Goal: Task Accomplishment & Management: Use online tool/utility

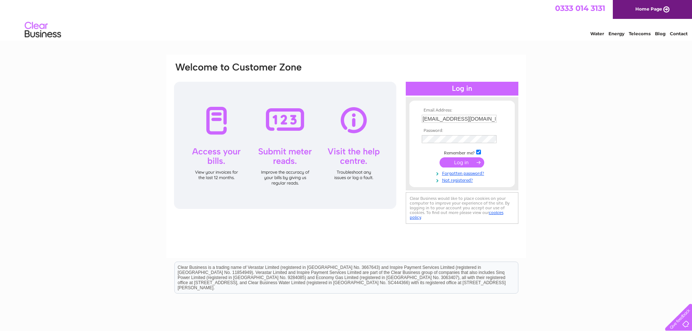
click at [456, 162] on input "submit" at bounding box center [461, 162] width 45 height 10
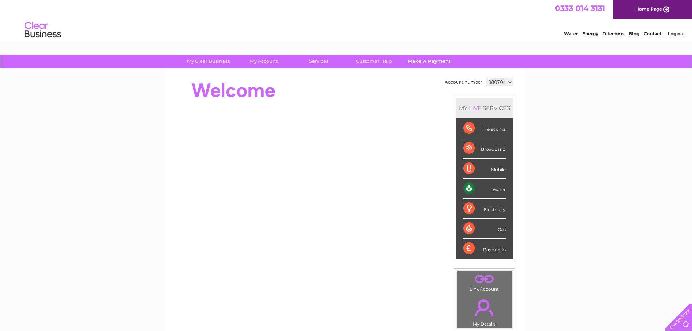
click at [432, 59] on link "Make A Payment" at bounding box center [429, 60] width 60 height 13
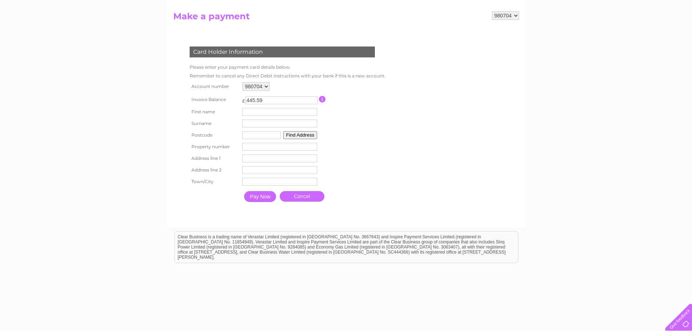
scroll to position [73, 0]
click at [262, 85] on select "980704" at bounding box center [255, 85] width 27 height 9
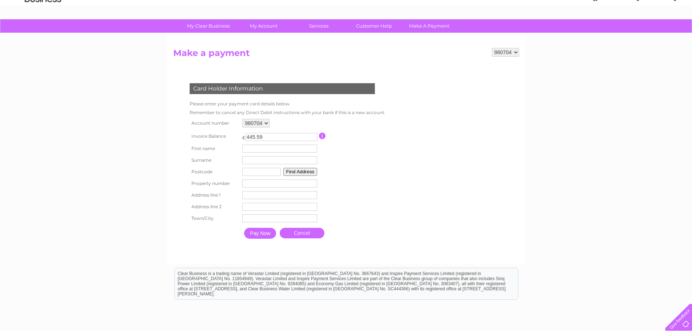
scroll to position [0, 0]
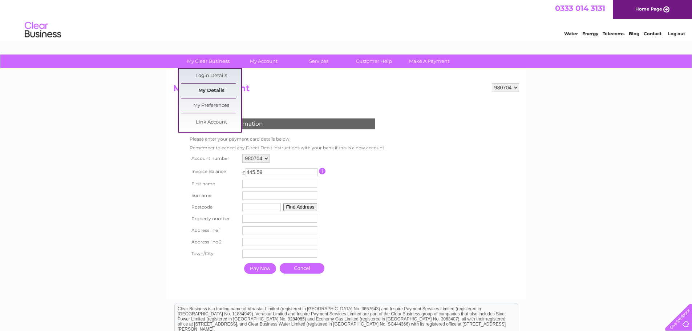
click at [215, 90] on link "My Details" at bounding box center [211, 90] width 60 height 15
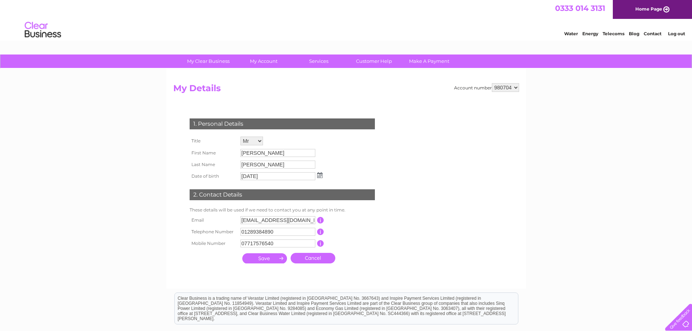
click at [273, 64] on link "My Account" at bounding box center [263, 60] width 60 height 13
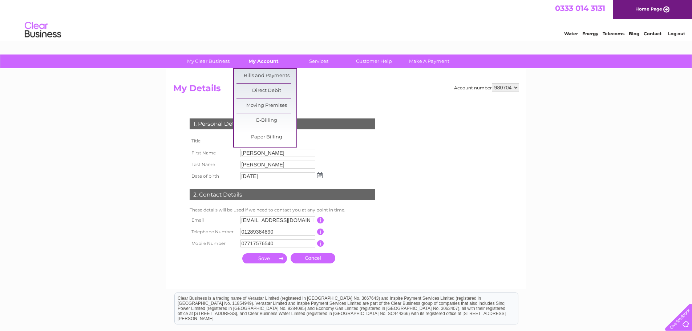
click at [263, 60] on link "My Account" at bounding box center [263, 60] width 60 height 13
click at [267, 78] on link "Bills and Payments" at bounding box center [266, 76] width 60 height 15
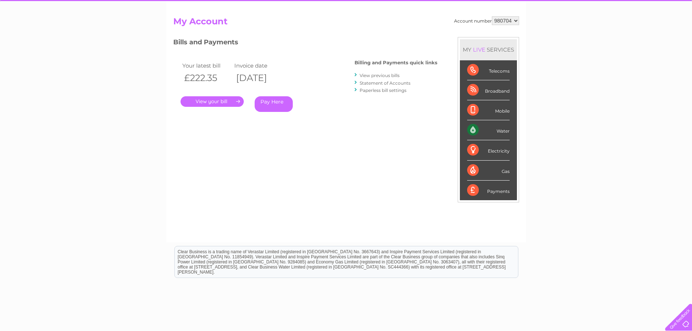
scroll to position [73, 0]
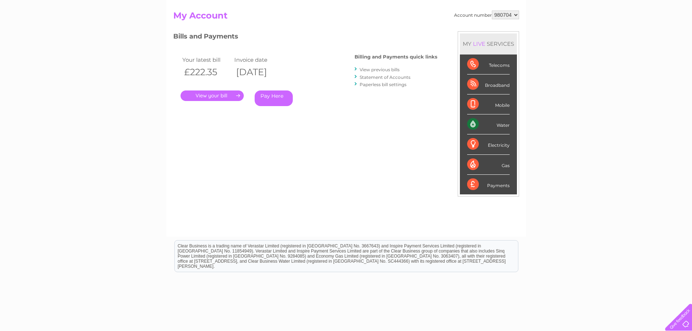
click at [283, 95] on link "Pay Here" at bounding box center [273, 98] width 38 height 16
click at [285, 97] on link "Pay Here" at bounding box center [273, 98] width 38 height 16
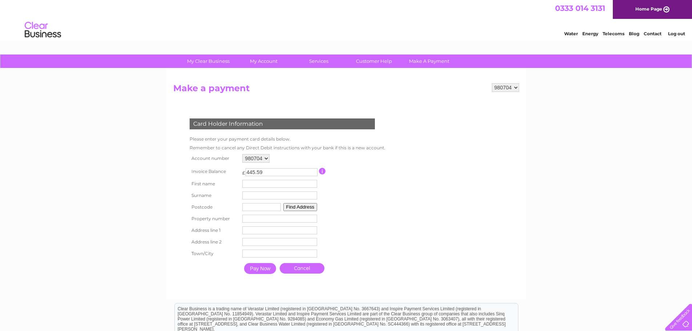
click at [278, 185] on input "text" at bounding box center [279, 184] width 75 height 8
type input "John-Michael"
type input "hutchison"
type input "TD151UG"
type input "7"
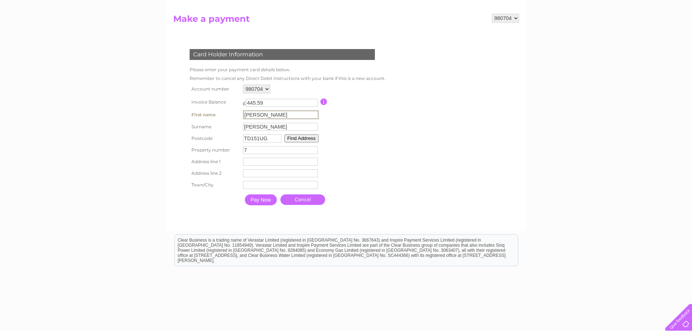
scroll to position [73, 0]
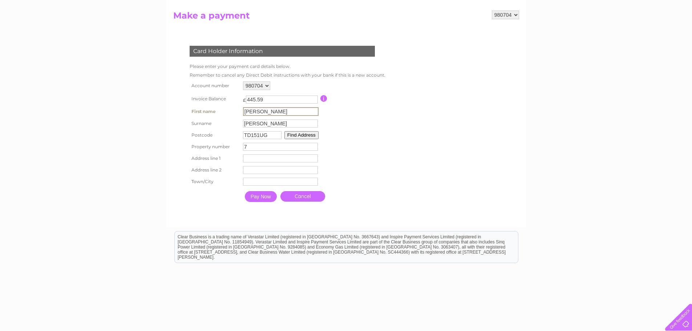
click at [306, 133] on button "Find Address" at bounding box center [301, 135] width 34 height 8
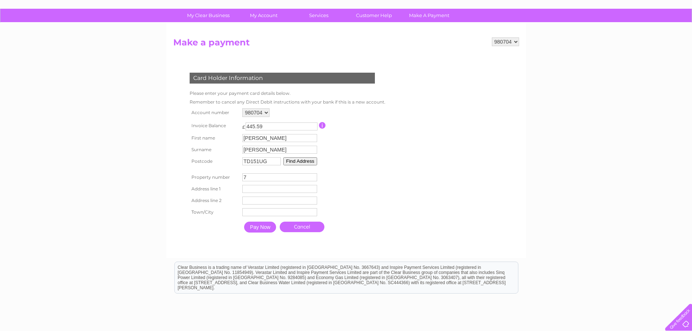
scroll to position [0, 0]
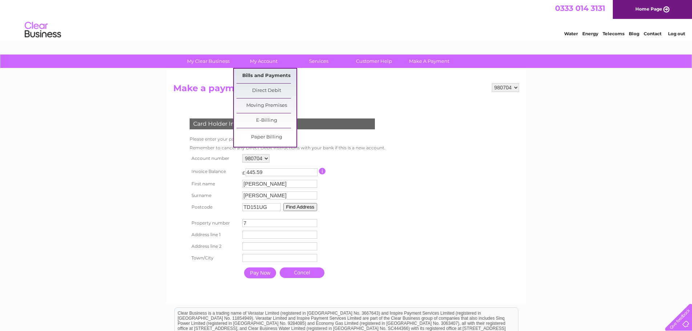
click at [274, 77] on link "Bills and Payments" at bounding box center [266, 76] width 60 height 15
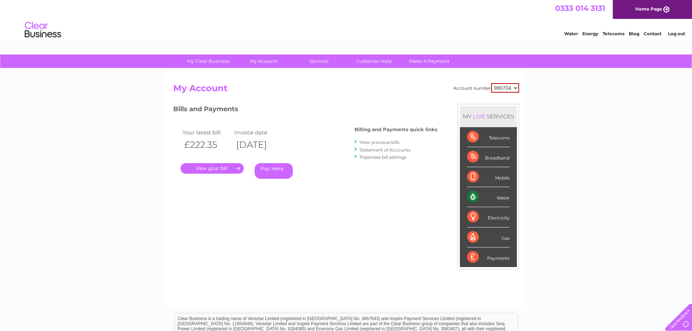
click at [564, 36] on li "Water" at bounding box center [571, 32] width 14 height 7
click at [564, 36] on link "Water" at bounding box center [571, 33] width 14 height 5
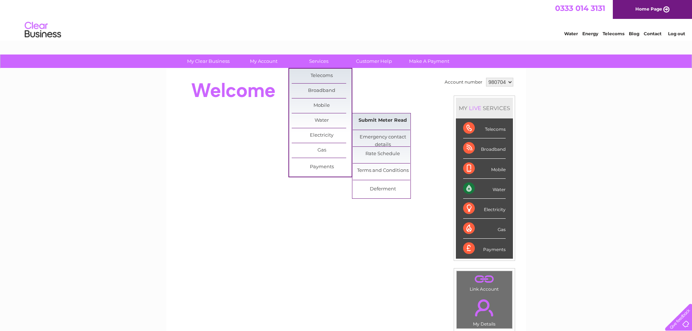
click at [386, 121] on link "Submit Meter Read" at bounding box center [382, 120] width 60 height 15
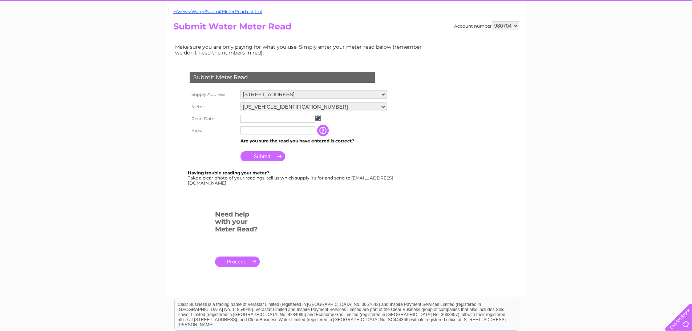
scroll to position [73, 0]
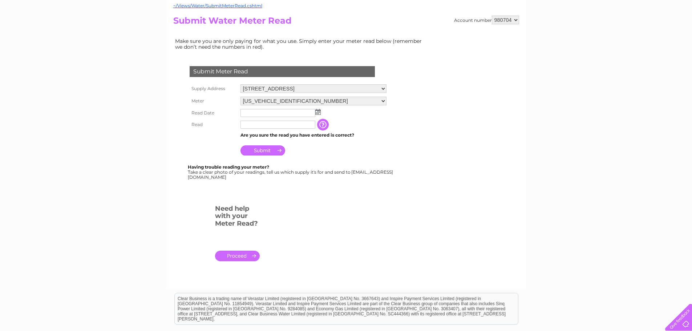
click at [286, 90] on select "[STREET_ADDRESS]" at bounding box center [313, 88] width 146 height 9
click at [240, 84] on select "[STREET_ADDRESS]" at bounding box center [313, 88] width 146 height 9
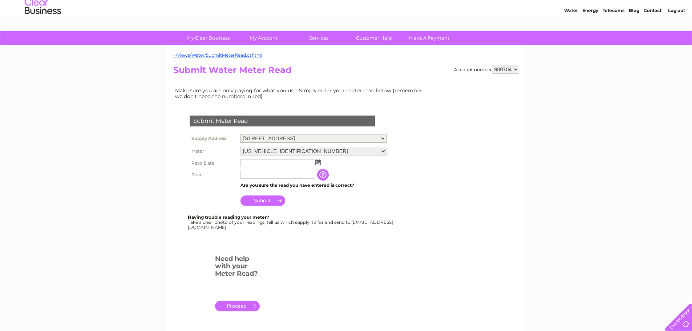
scroll to position [36, 0]
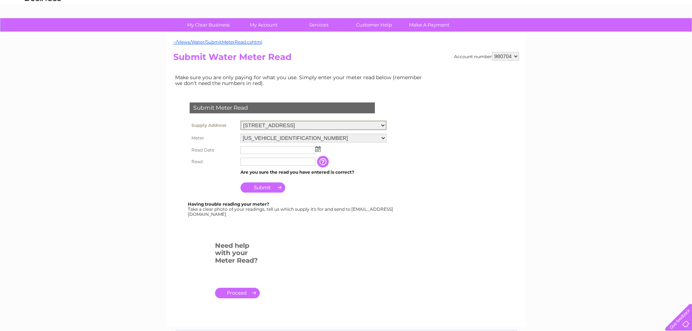
click at [272, 137] on select "[US_VEHICLE_IDENTIFICATION_NUMBER]" at bounding box center [313, 138] width 146 height 9
click at [271, 138] on select "[US_VEHICLE_IDENTIFICATION_NUMBER]" at bounding box center [313, 137] width 146 height 9
click at [265, 149] on input "text" at bounding box center [277, 150] width 75 height 8
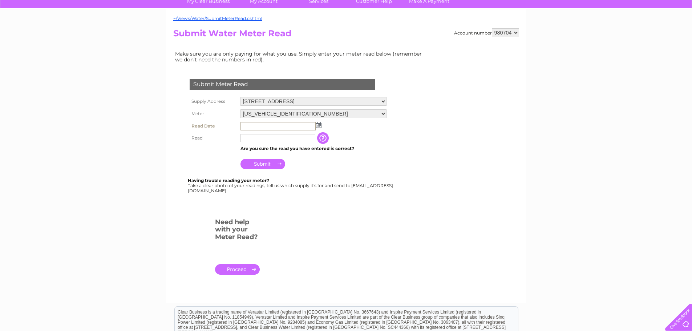
scroll to position [73, 0]
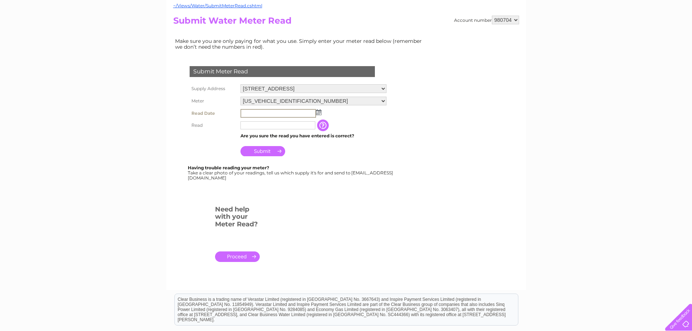
click at [318, 111] on img at bounding box center [318, 112] width 5 height 6
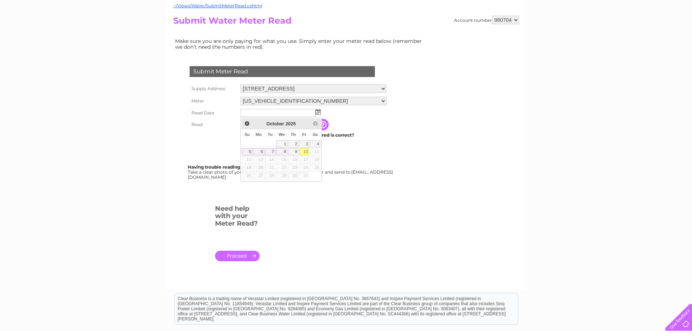
click at [376, 130] on td "The reading you have just taken from your water meter. Our records indicate you…" at bounding box center [359, 125] width 58 height 12
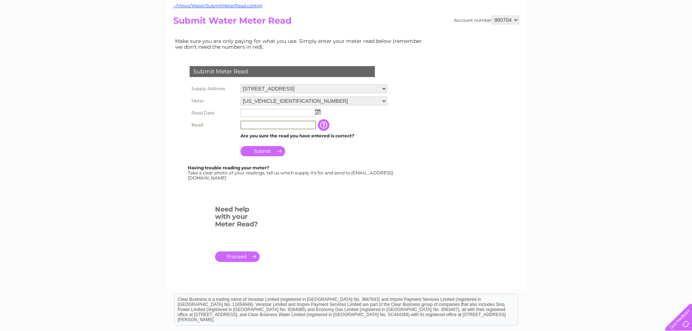
click at [293, 124] on input "text" at bounding box center [278, 125] width 76 height 9
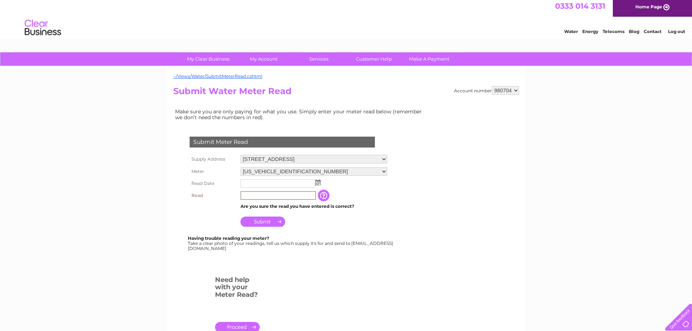
scroll to position [0, 0]
